Goal: Task Accomplishment & Management: Use online tool/utility

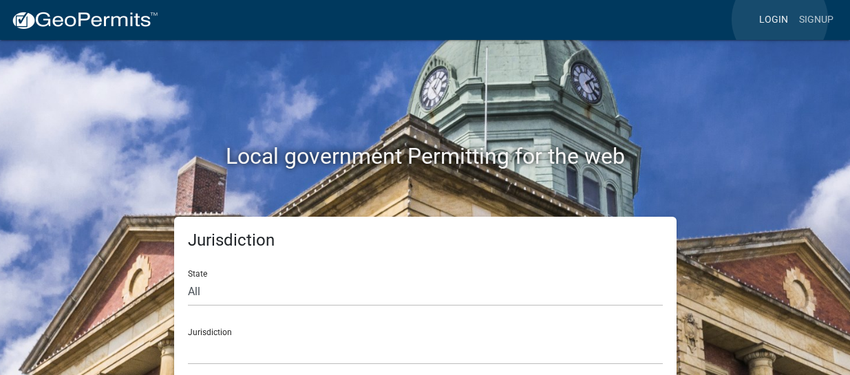
click at [780, 19] on link "Login" at bounding box center [774, 20] width 40 height 26
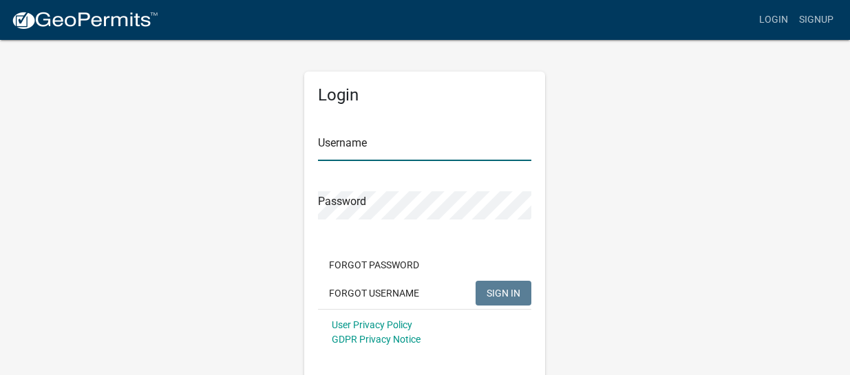
type input "nanda"
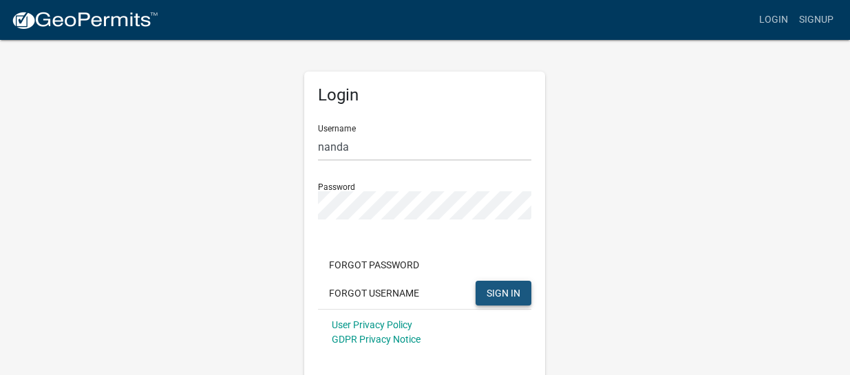
click at [496, 290] on span "SIGN IN" at bounding box center [504, 292] width 34 height 11
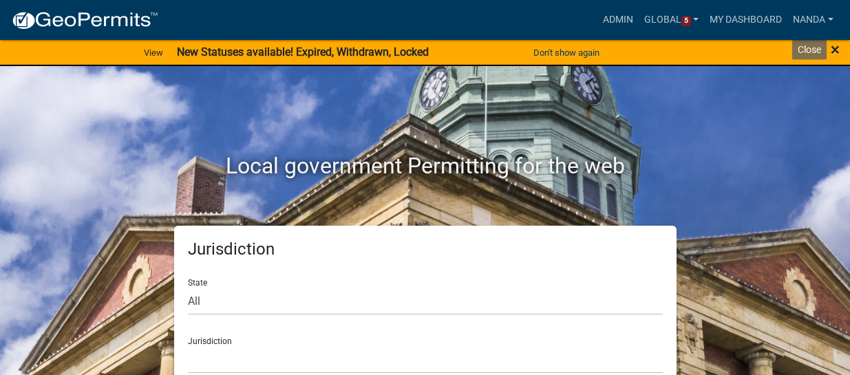
click at [831, 50] on span "×" at bounding box center [835, 49] width 9 height 19
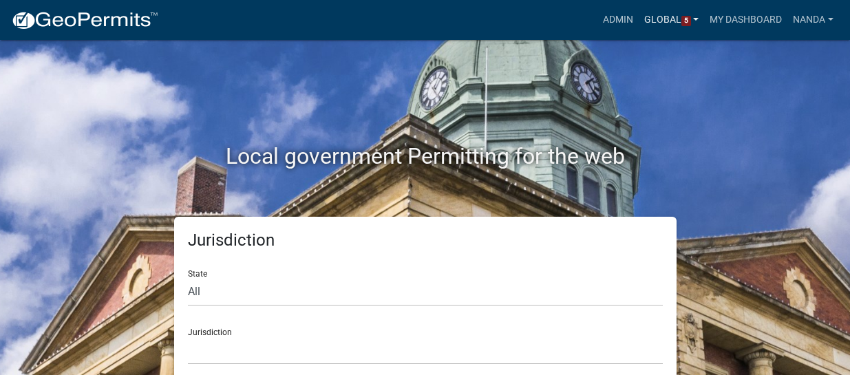
click at [658, 17] on link "Global 5" at bounding box center [672, 20] width 66 height 26
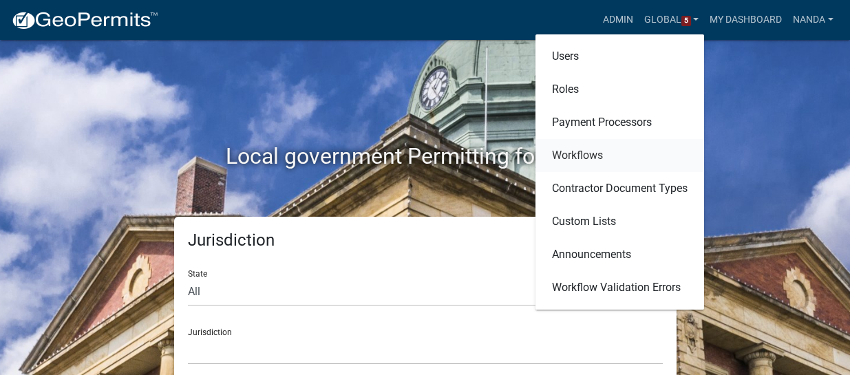
click at [582, 156] on link "Workflows" at bounding box center [620, 155] width 169 height 33
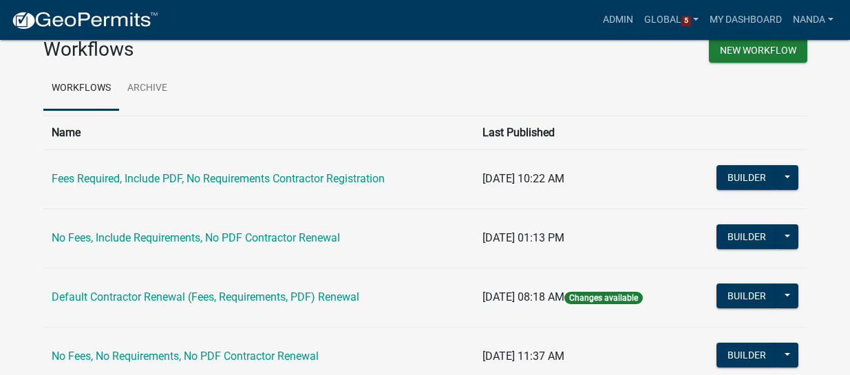
scroll to position [69, 0]
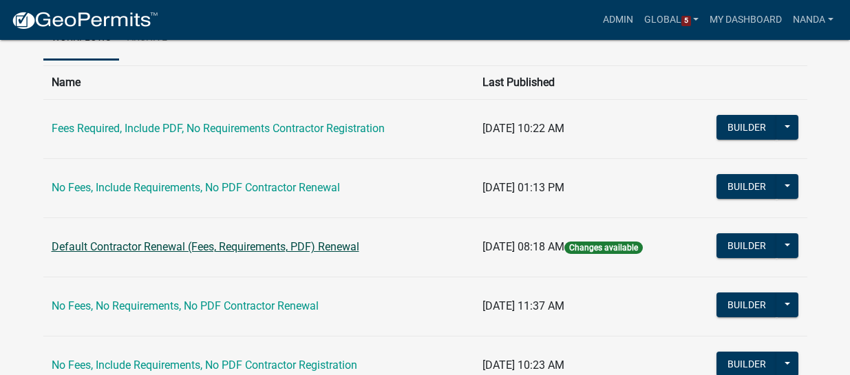
click at [242, 253] on link "Default Contractor Renewal (Fees, Requirements, PDF) Renewal" at bounding box center [206, 246] width 308 height 13
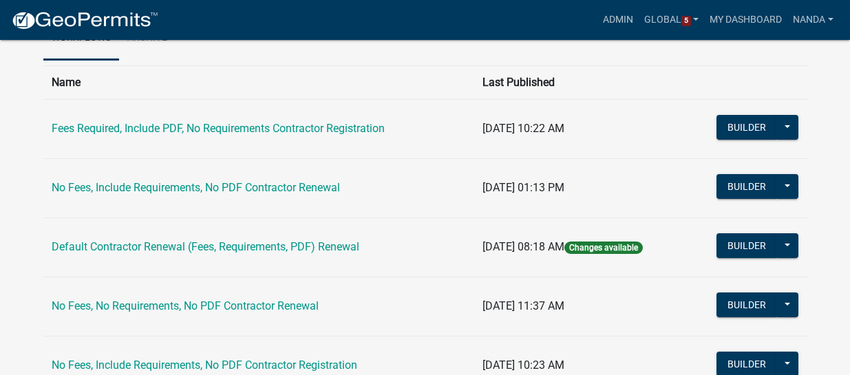
scroll to position [138, 0]
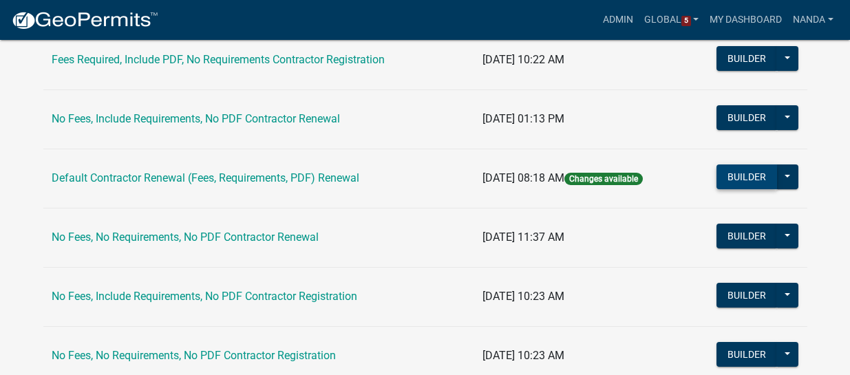
click at [762, 174] on button "Builder" at bounding box center [747, 177] width 61 height 25
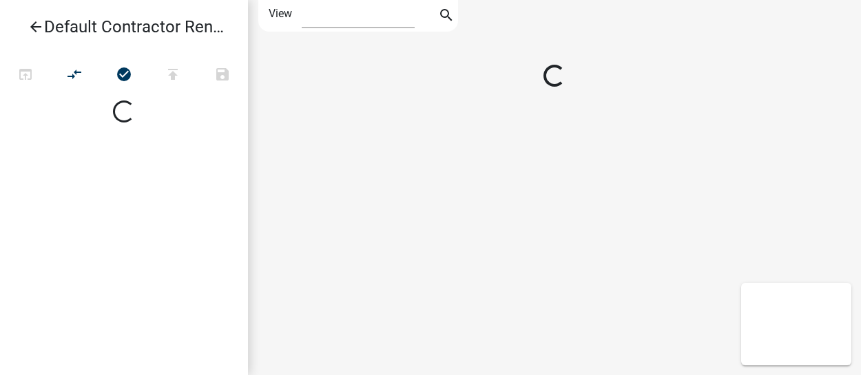
select select "1"
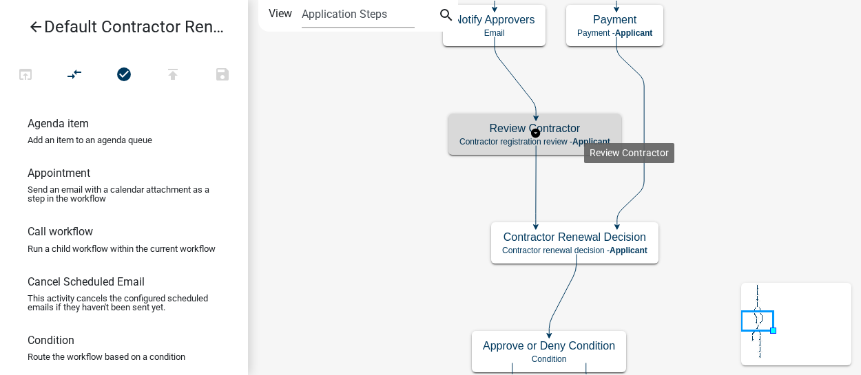
click at [583, 132] on h5 "Review Contractor" at bounding box center [534, 128] width 151 height 13
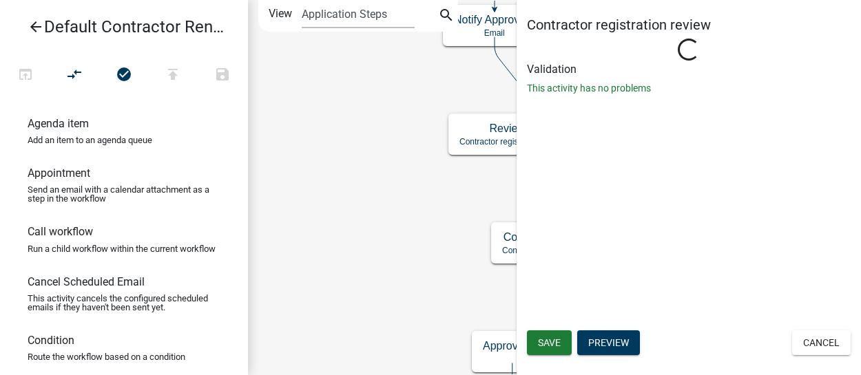
select select
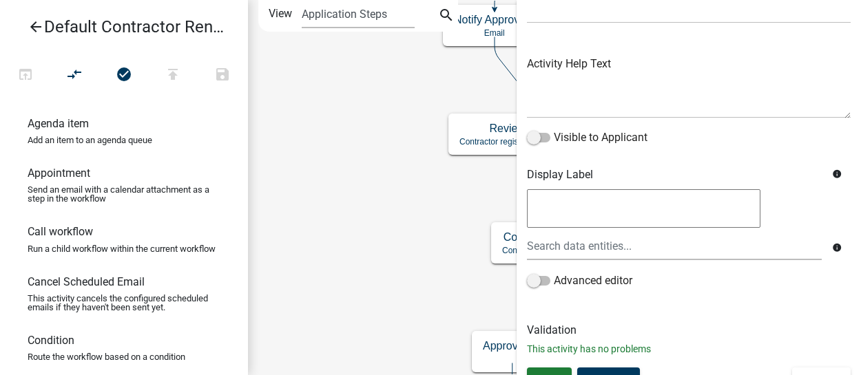
scroll to position [141, 0]
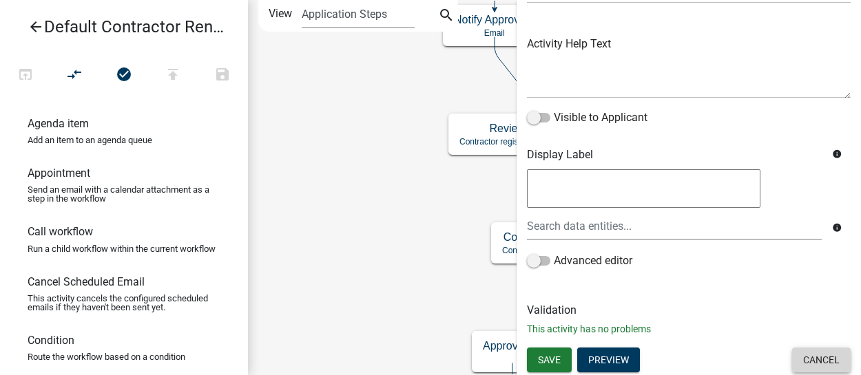
click at [824, 360] on button "Cancel" at bounding box center [821, 360] width 59 height 25
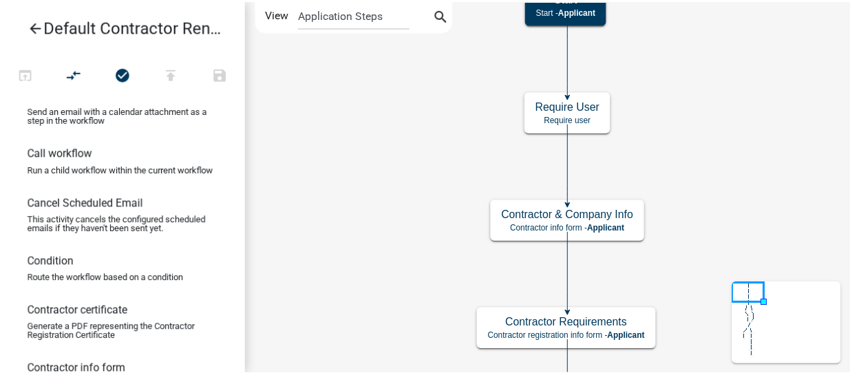
scroll to position [0, 0]
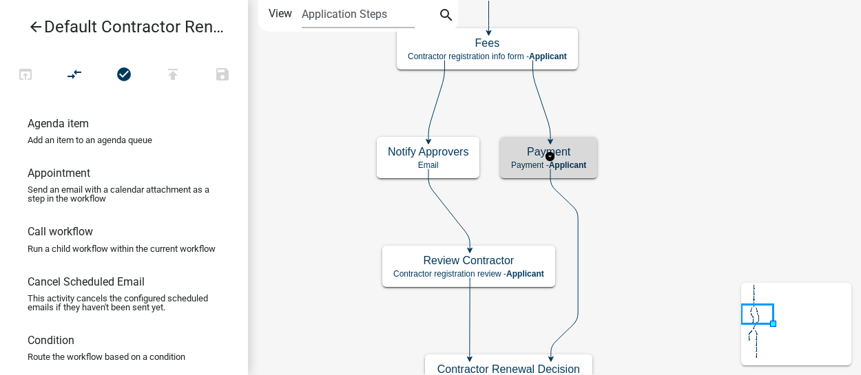
click at [583, 158] on h5 "Payment" at bounding box center [548, 151] width 75 height 13
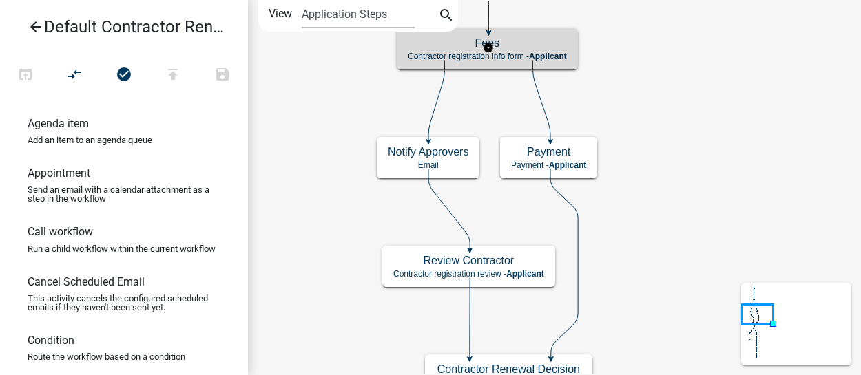
click at [516, 46] on h5 "Fees" at bounding box center [487, 42] width 159 height 13
click at [514, 52] on p "Contractor registration info form - Applicant" at bounding box center [487, 57] width 159 height 10
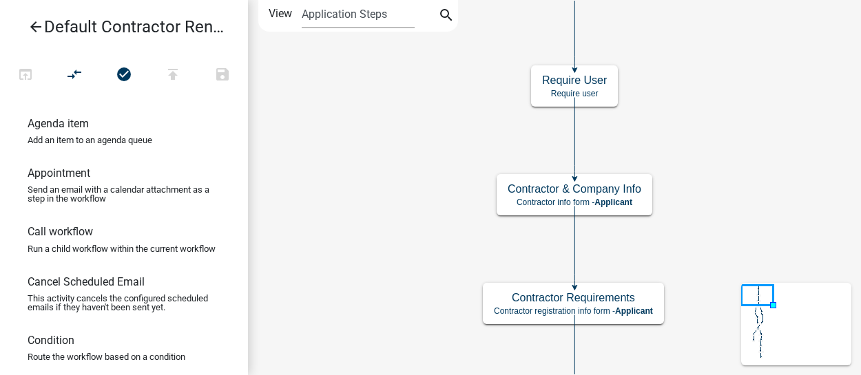
click at [32, 24] on icon "arrow_back" at bounding box center [36, 28] width 17 height 19
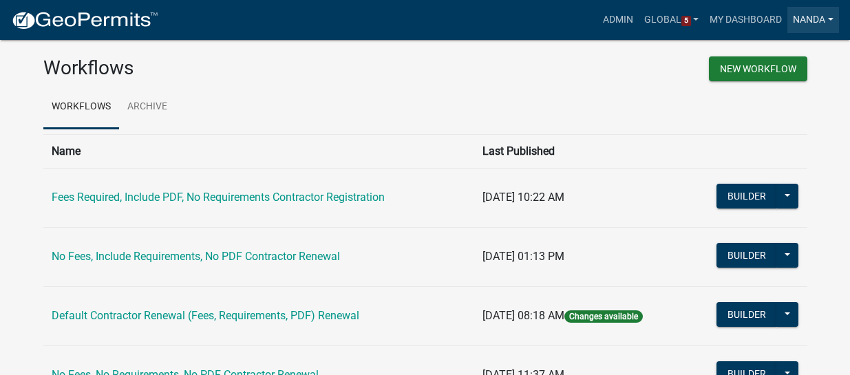
click at [815, 19] on link "Nanda" at bounding box center [814, 20] width 52 height 26
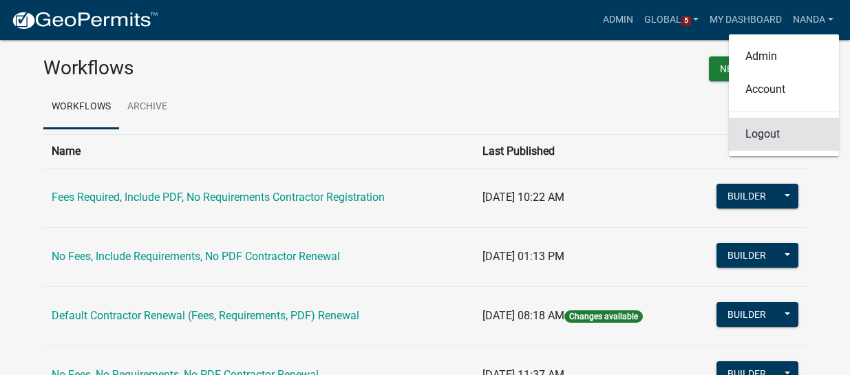
click at [755, 134] on link "Logout" at bounding box center [784, 134] width 110 height 33
